Goal: Information Seeking & Learning: Understand process/instructions

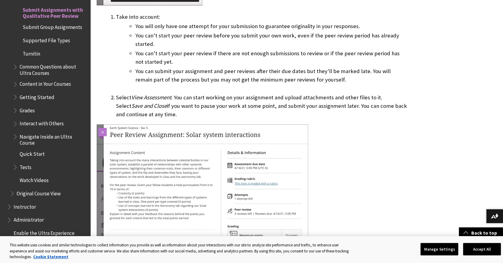
scroll to position [725, 0]
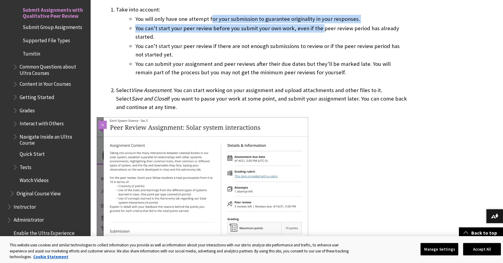
drag, startPoint x: 210, startPoint y: 18, endPoint x: 318, endPoint y: 29, distance: 109.0
click at [318, 29] on ul "You will only have one attempt for your submission to guarantee originality in …" at bounding box center [262, 50] width 292 height 70
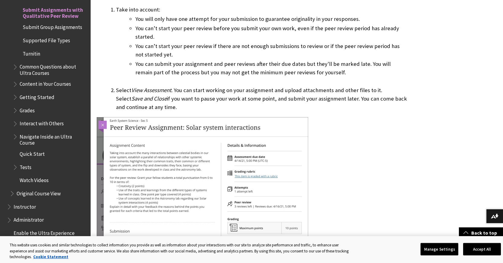
click at [319, 28] on li "You can’t start your peer review before you submit your own work, even if the p…" at bounding box center [271, 32] width 272 height 17
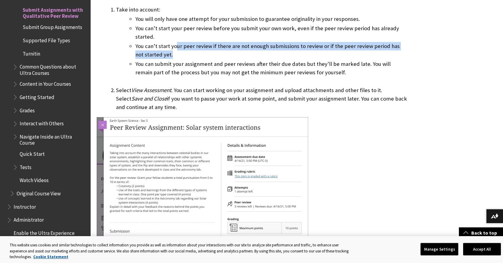
drag, startPoint x: 176, startPoint y: 46, endPoint x: 243, endPoint y: 52, distance: 67.4
click at [243, 52] on li "You can’t start your peer review if there are not enough submissions to review …" at bounding box center [271, 50] width 272 height 17
click at [246, 55] on li "You can’t start your peer review if there are not enough submissions to review …" at bounding box center [271, 50] width 272 height 17
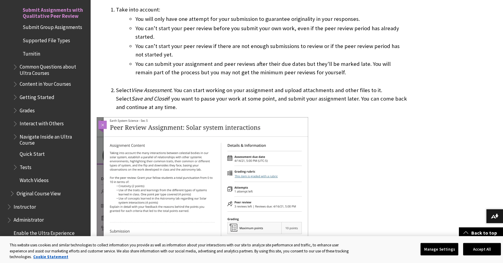
click at [215, 72] on li "You can submit your assignment and peer reviews after their due dates but they'…" at bounding box center [271, 72] width 272 height 25
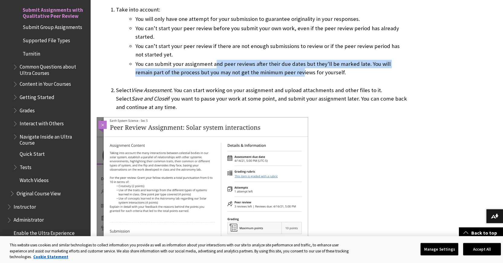
drag, startPoint x: 215, startPoint y: 65, endPoint x: 281, endPoint y: 76, distance: 66.2
click at [281, 76] on li "You can submit your assignment and peer reviews after their due dates but they'…" at bounding box center [271, 72] width 272 height 25
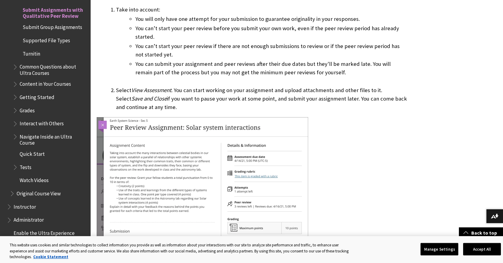
click at [262, 79] on li "You can submit your assignment and peer reviews after their due dates but they'…" at bounding box center [271, 72] width 272 height 25
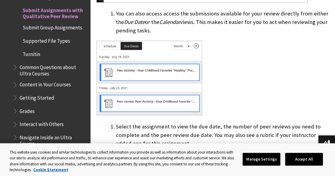
scroll to position [846, 0]
drag, startPoint x: 382, startPoint y: 3, endPoint x: 242, endPoint y: 62, distance: 152.5
click at [242, 62] on div at bounding box center [213, 78] width 233 height 76
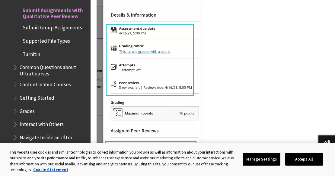
scroll to position [524, 0]
